Goal: Communication & Community: Answer question/provide support

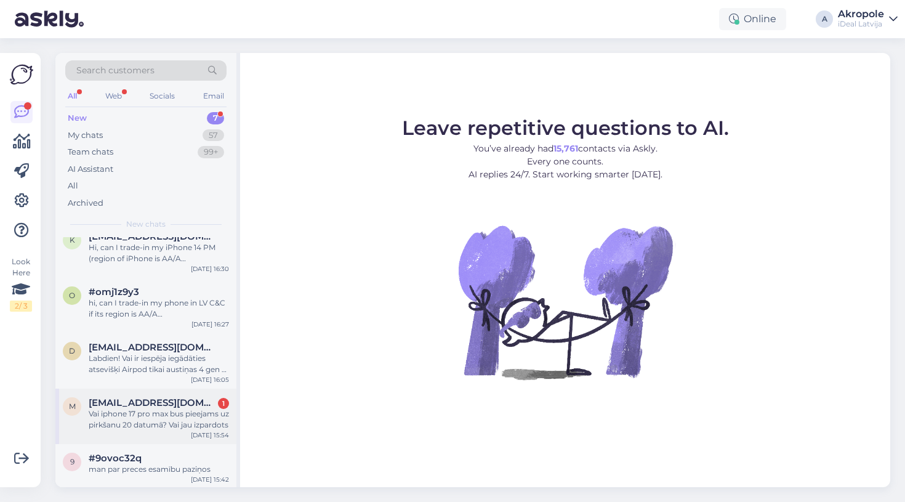
scroll to position [114, 0]
click at [187, 437] on div "m maratseglitis7@gmail.com 1 Vai iphone 17 pro max bus pieejams uz pirkšanu 20 …" at bounding box center [145, 416] width 181 height 55
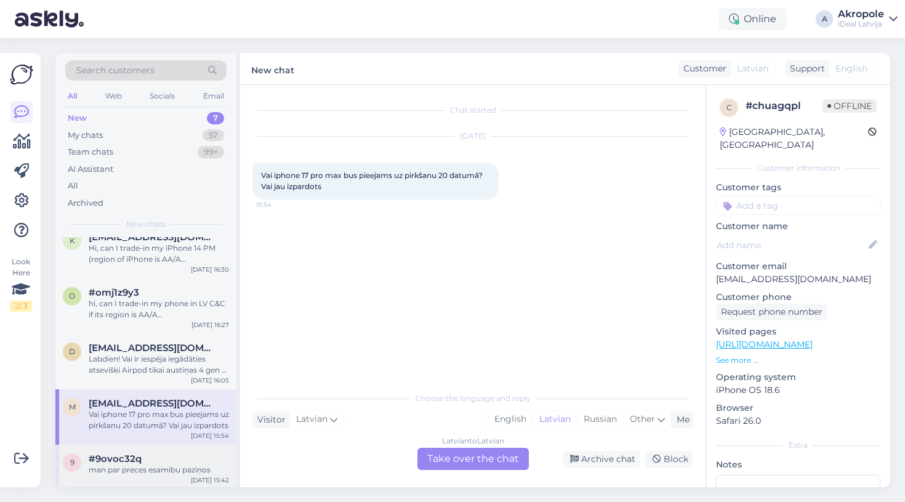
click at [186, 454] on div "#9ovoc32q" at bounding box center [159, 458] width 140 height 11
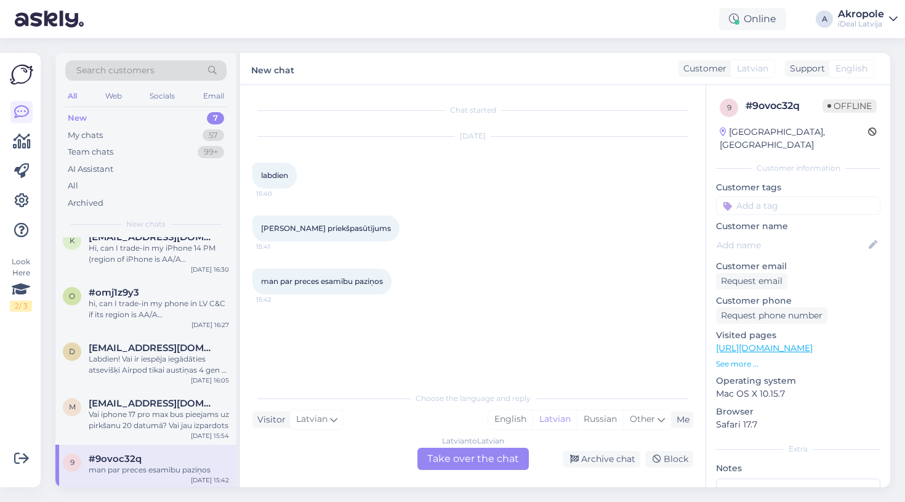
click at [460, 460] on div "Latvian to Latvian Take over the chat" at bounding box center [472, 459] width 111 height 22
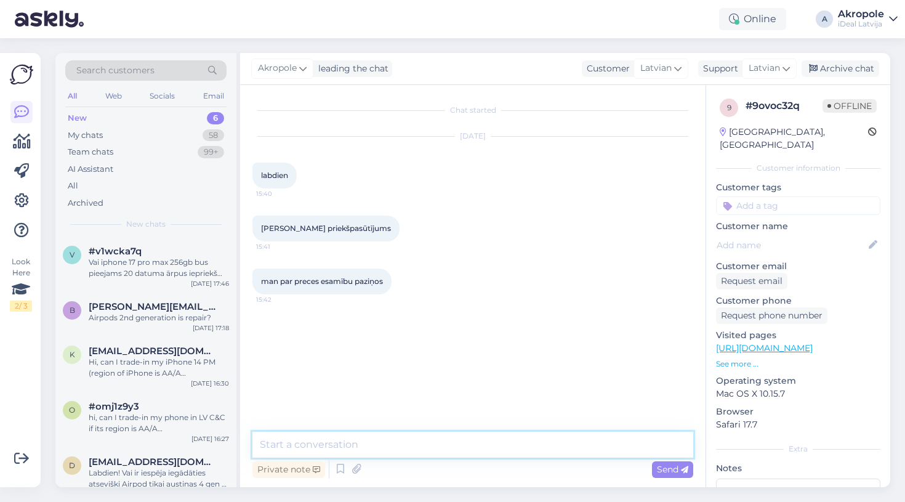
click at [428, 440] on textarea at bounding box center [472, 445] width 441 height 26
type textarea "Labdien!"
type textarea "Tieši tā, Jūs sazvanīs"
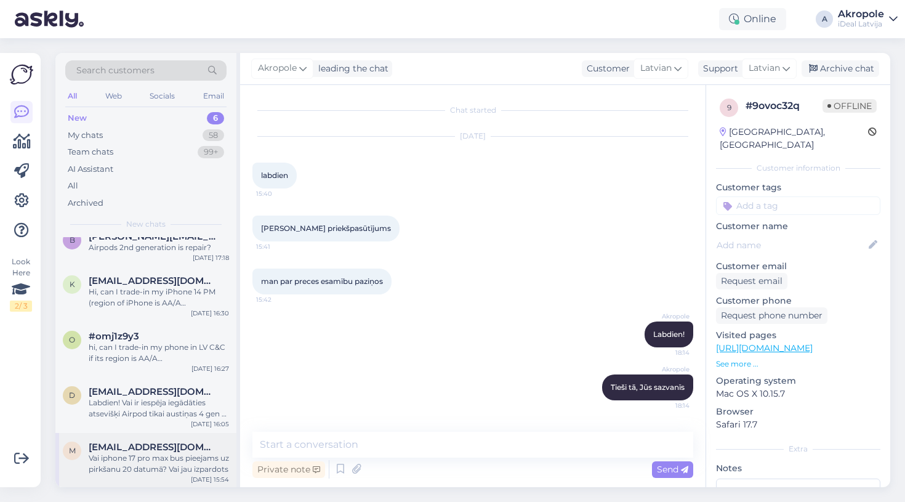
scroll to position [70, 0]
click at [179, 453] on div "Vai iphone 17 pro max bus pieejams uz pirkšanu 20 datumā? Vai jau izpardots" at bounding box center [159, 464] width 140 height 22
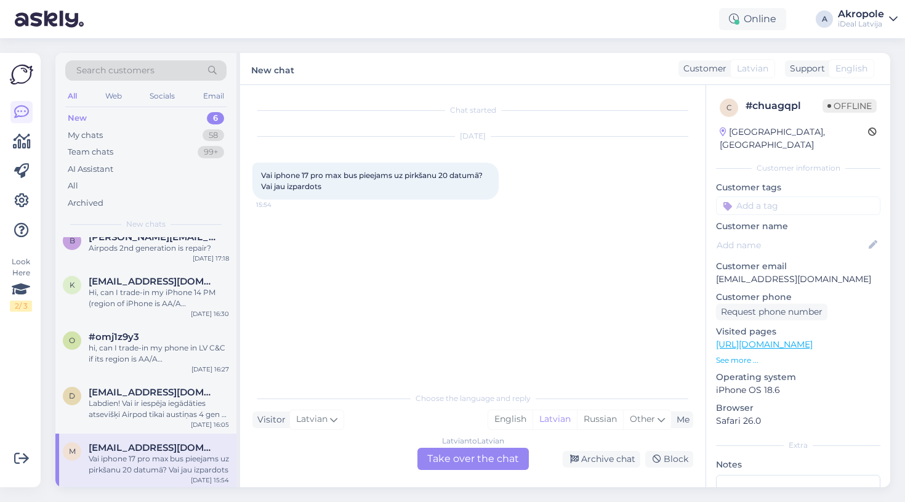
click at [459, 460] on div "Latvian to Latvian Take over the chat" at bounding box center [472, 459] width 111 height 22
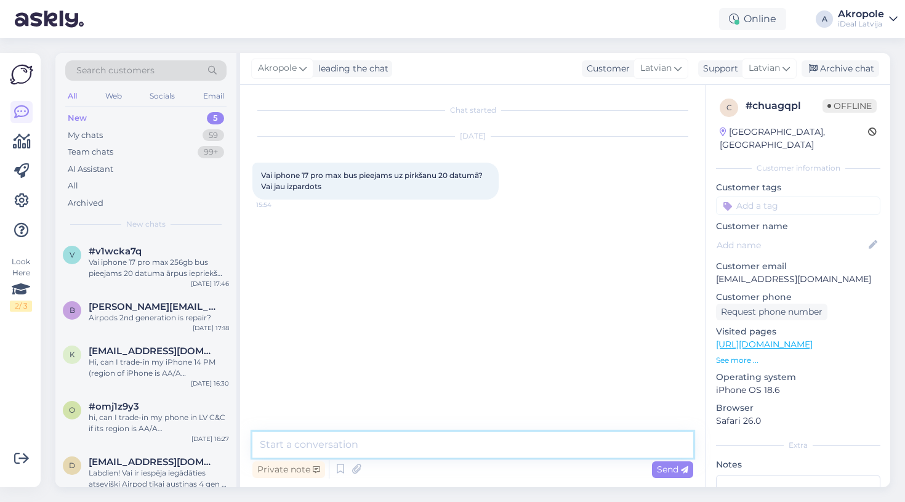
click at [432, 446] on textarea at bounding box center [472, 445] width 441 height 26
type textarea "Labdien!"
type textarea "I"
type textarea "Droši vien, ka būs jau izpārdoti"
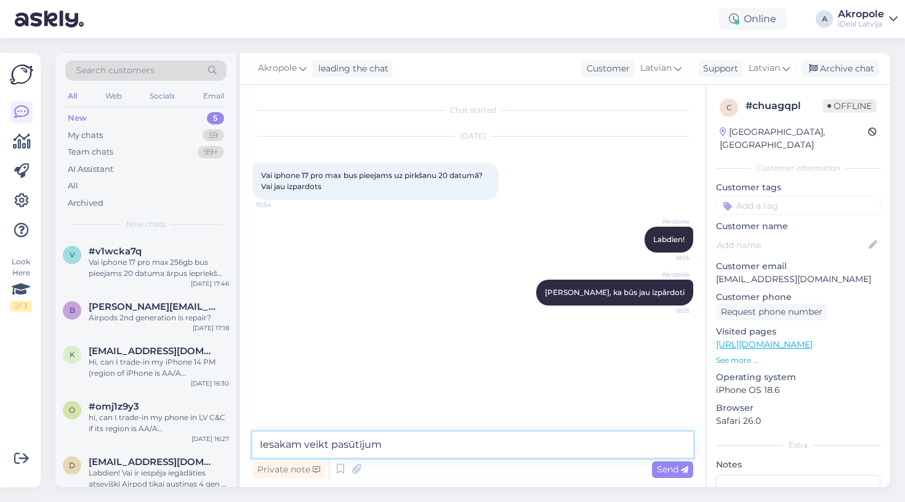
type textarea "Iesakam veikt pasūtījumu"
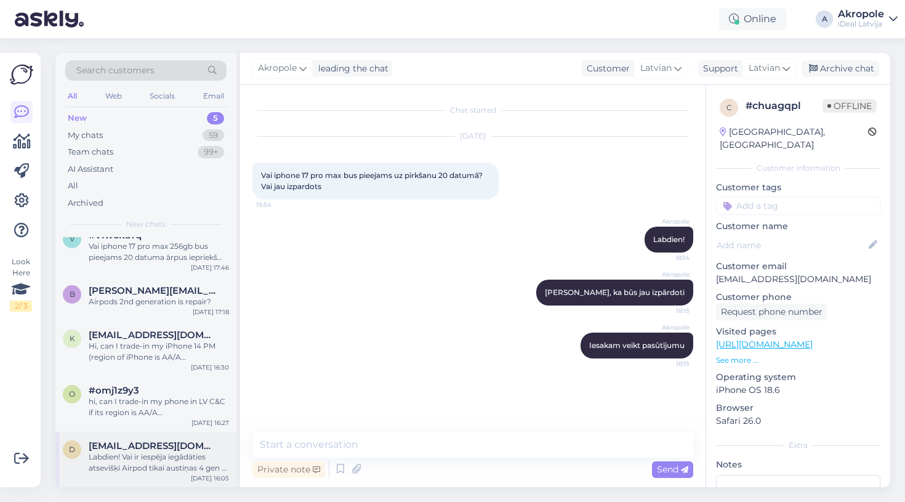
click at [136, 448] on span "darta_prancane@inbox.lv" at bounding box center [153, 445] width 128 height 11
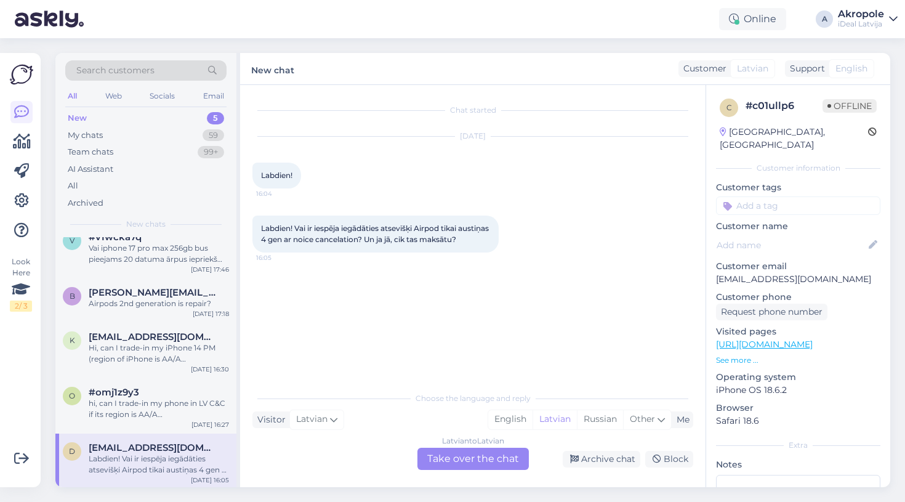
click at [449, 449] on div "Latvian to Latvian Take over the chat" at bounding box center [472, 459] width 111 height 22
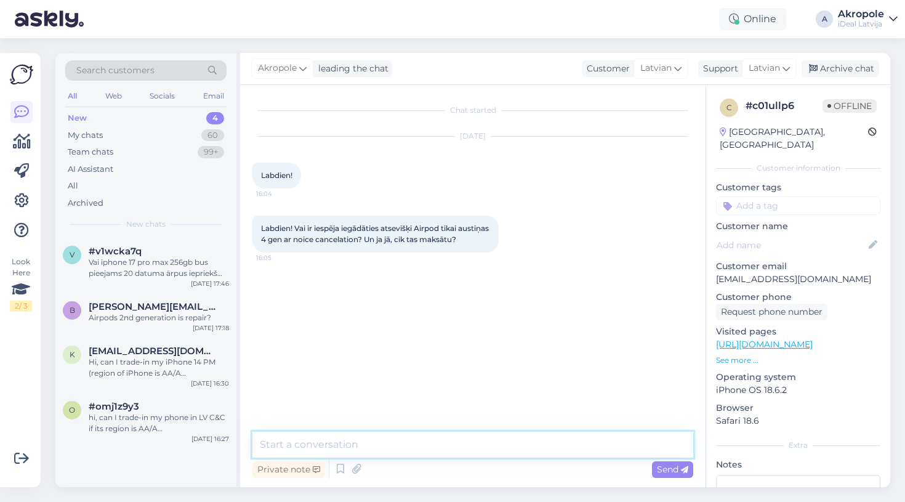
click at [416, 443] on textarea at bounding box center [472, 445] width 441 height 26
type textarea "Labdien!"
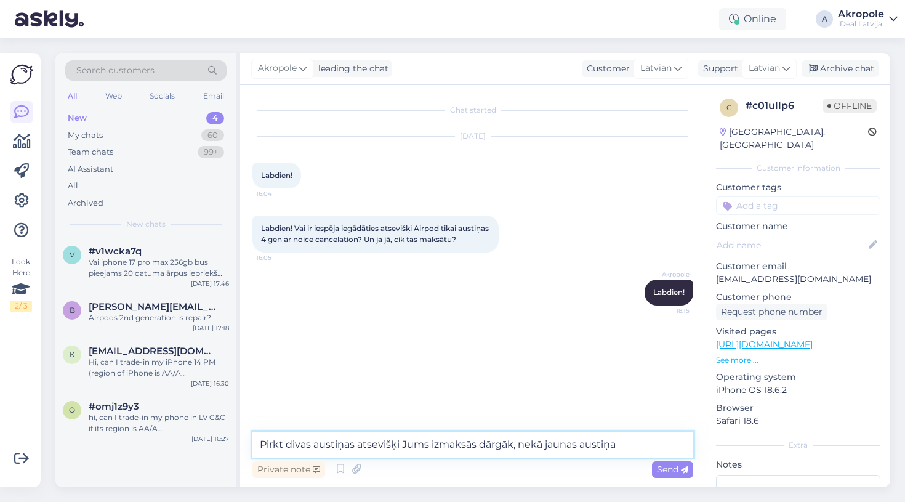
type textarea "Pirkt divas austiņas atsevišķi Jums izmaksās dārgāk, nekā jaunas austiņas"
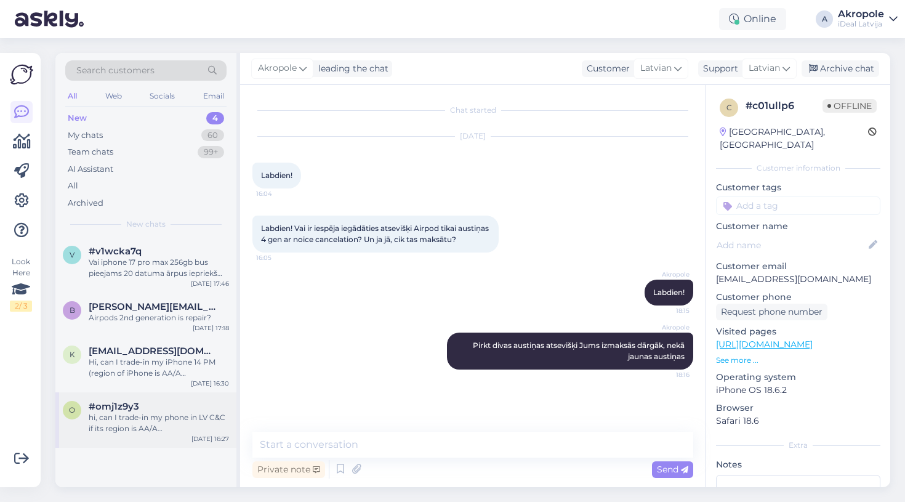
click at [140, 420] on div "hi, can I trade-in my phone in LV C&C if its region is AA/A (UAE)?" at bounding box center [159, 423] width 140 height 22
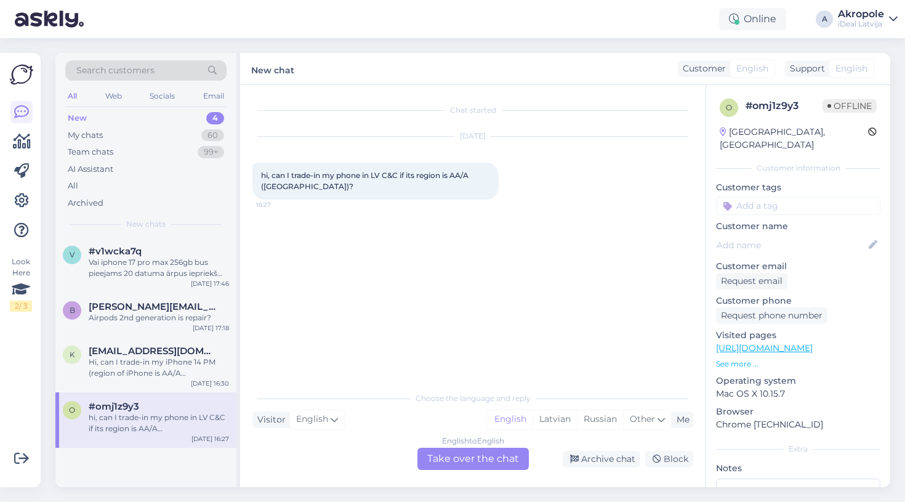
click at [478, 461] on div "English to English Take over the chat" at bounding box center [472, 459] width 111 height 22
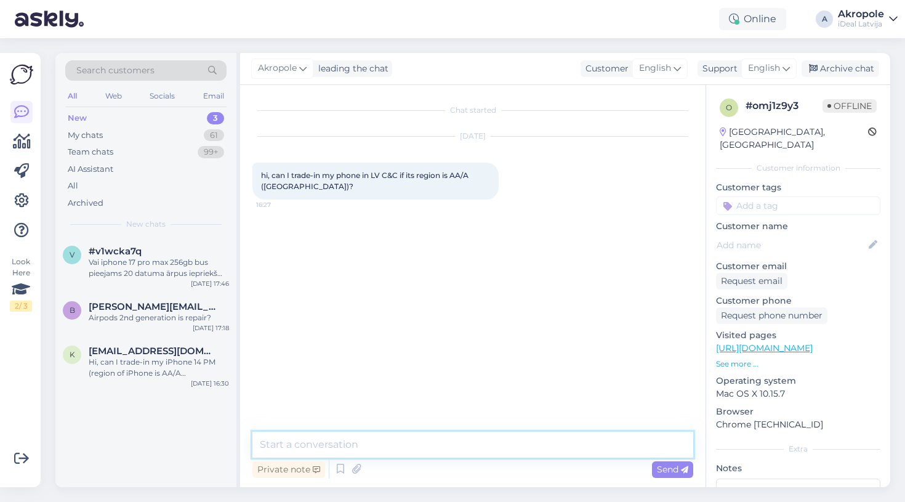
click at [438, 438] on textarea at bounding box center [472, 445] width 441 height 26
type textarea "Hi!"
type textarea "Yes, it is possible"
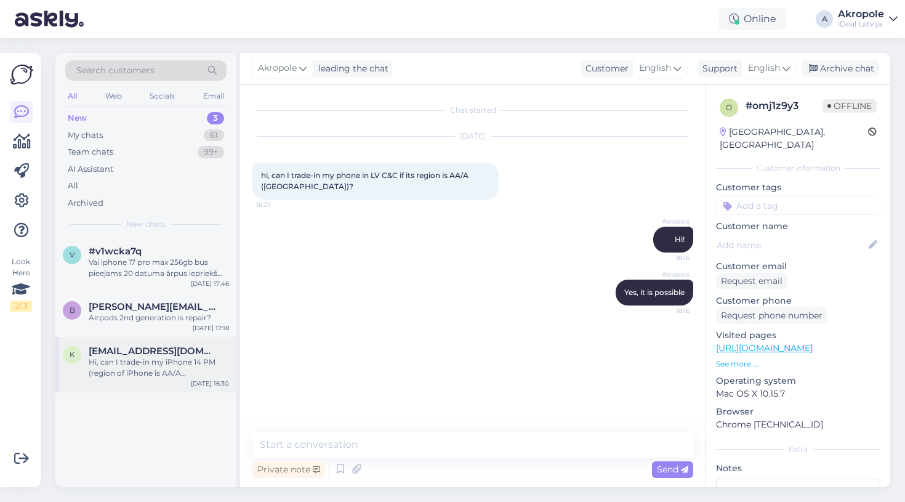
click at [177, 366] on div "Hi, can I trade-in my iPhone 14 PM (region of iPhone is AA/A UAE) in C&C LV ?" at bounding box center [159, 367] width 140 height 22
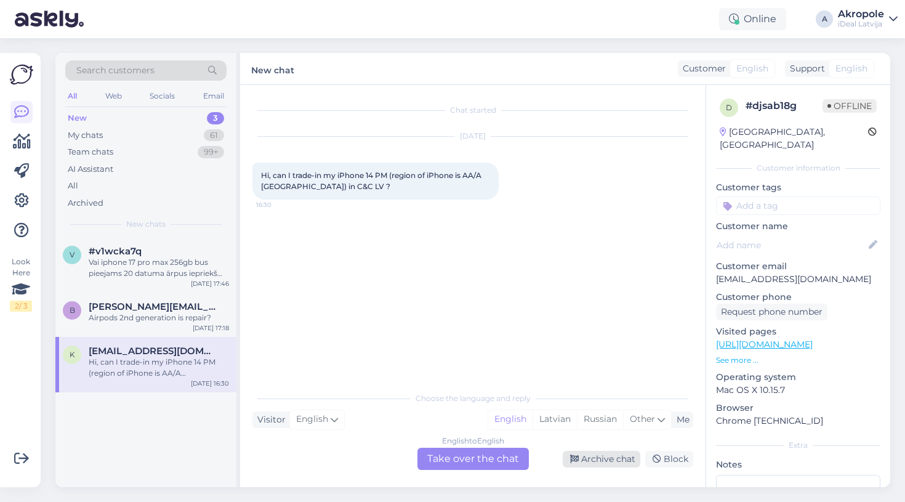
click at [603, 457] on div "Archive chat" at bounding box center [602, 459] width 78 height 17
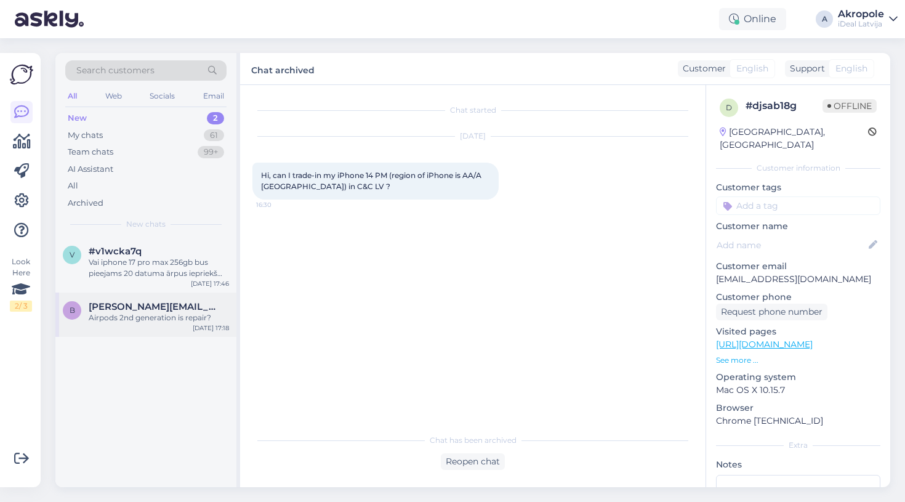
click at [215, 320] on div "Airpods 2nd generation is repair?" at bounding box center [159, 317] width 140 height 11
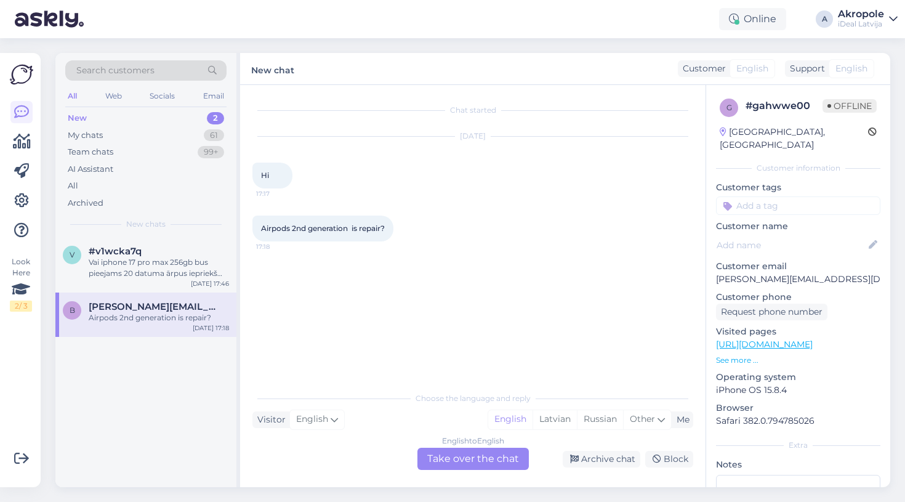
click at [486, 457] on div "English to English Take over the chat" at bounding box center [472, 459] width 111 height 22
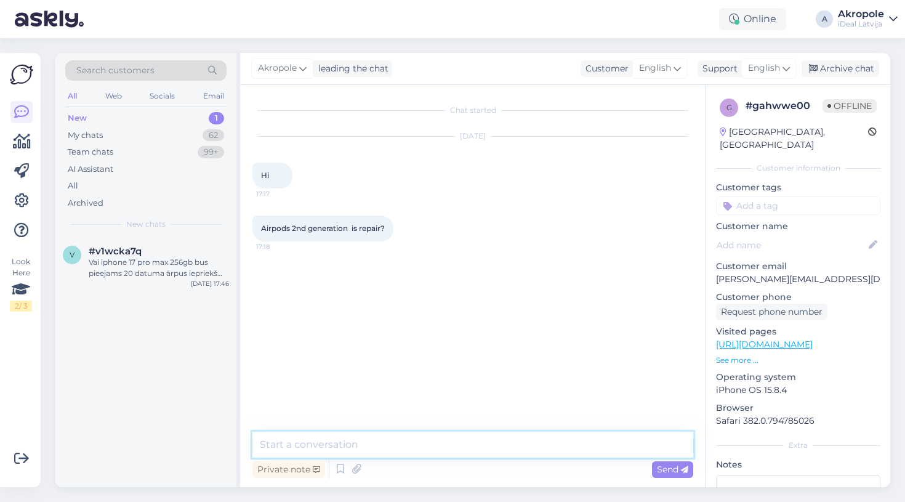
click at [440, 438] on textarea at bounding box center [472, 445] width 441 height 26
type textarea "Hi!"
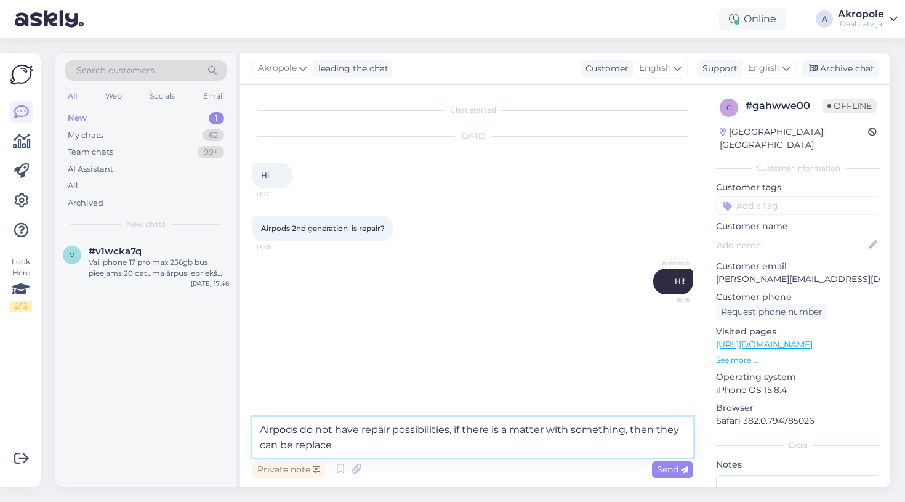
type textarea "Airpods do not have repair possibilities, if there is a matter with something, …"
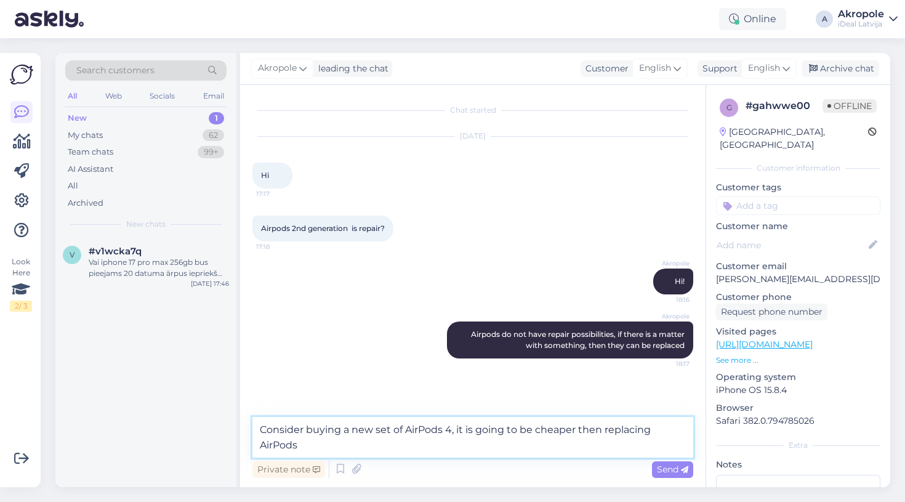
type textarea "Consider buying a new set of AirPods 4, it is going to be cheaper then replacin…"
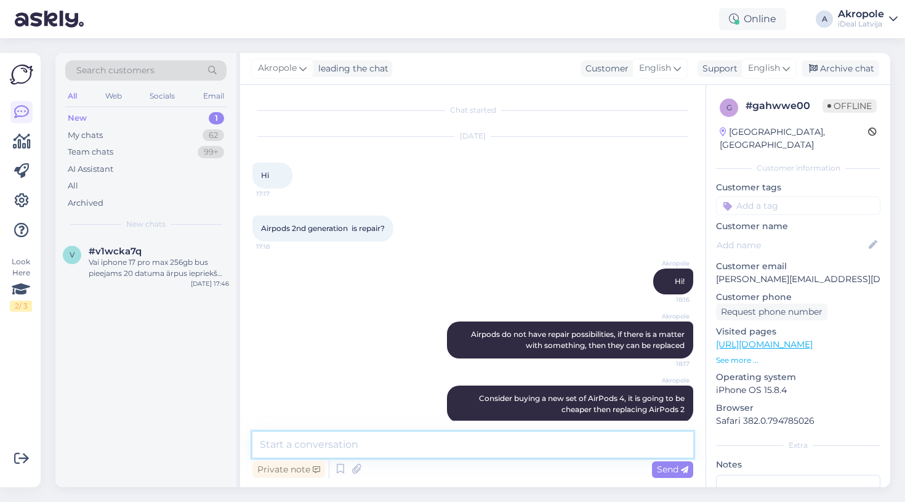
scroll to position [15, 0]
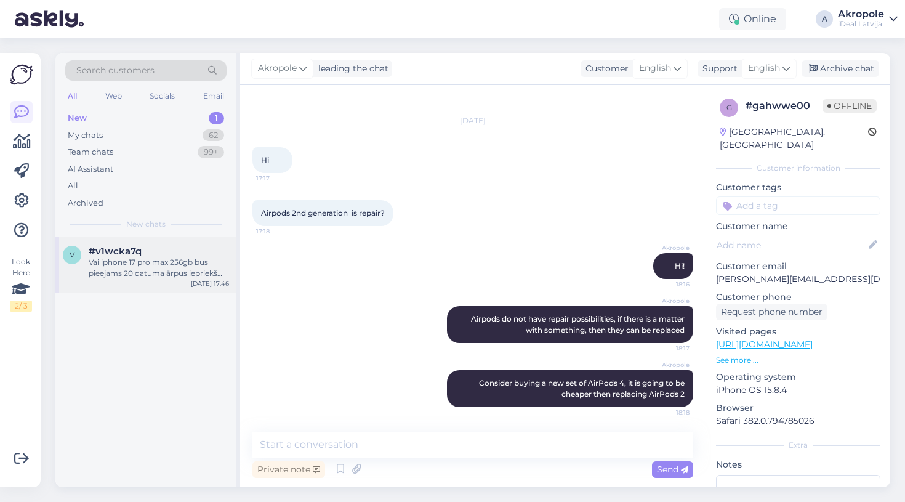
click at [188, 262] on div "Vai iphone 17 pro max 256gb bus pieejams 20 datuma ārpus iepriekš pasūtīšanas" at bounding box center [159, 268] width 140 height 22
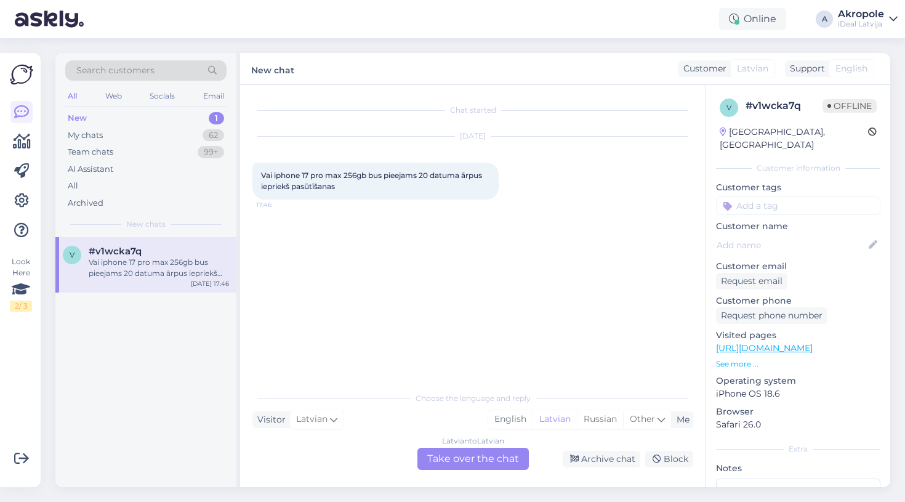
click at [488, 456] on div "Latvian to Latvian Take over the chat" at bounding box center [472, 459] width 111 height 22
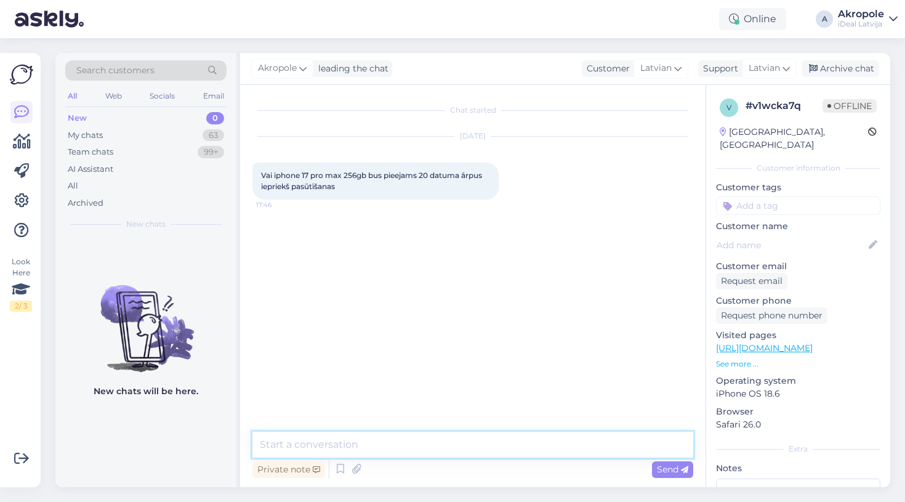
click at [455, 444] on textarea at bounding box center [472, 445] width 441 height 26
type textarea "Labdien!"
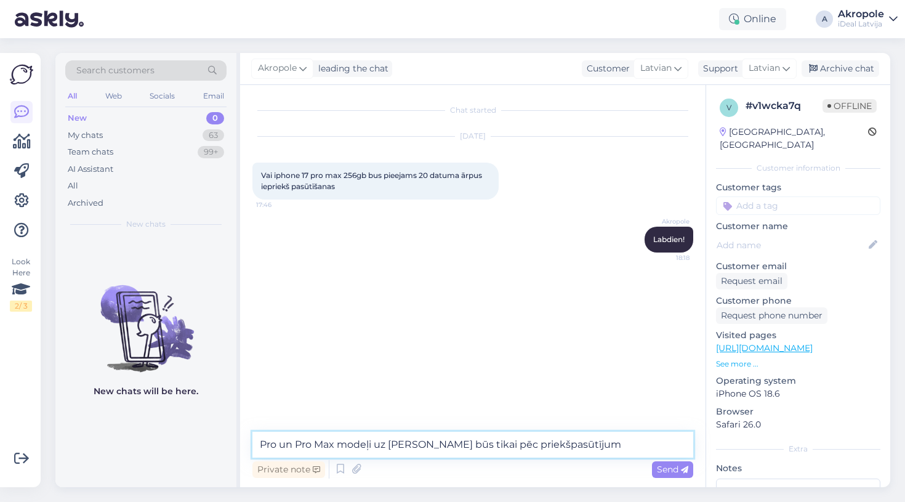
type textarea "Pro un Pro Max modeļi uz doto brīdi būs tikai pēc priekšpasūtījuma"
